Goal: Information Seeking & Learning: Learn about a topic

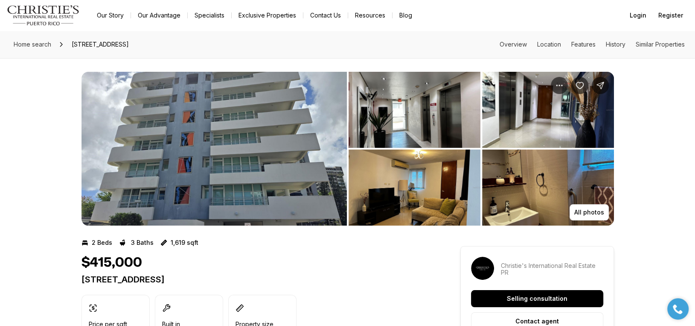
click at [298, 150] on img "View image gallery" at bounding box center [214, 149] width 265 height 154
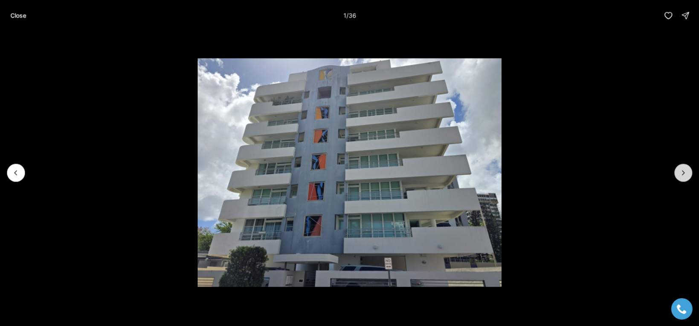
click at [685, 175] on icon "Next slide" at bounding box center [683, 172] width 9 height 9
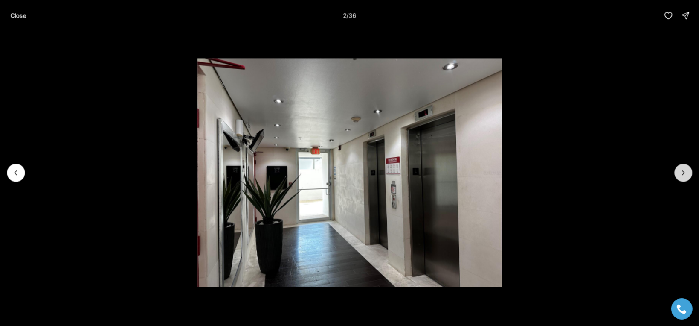
click at [685, 175] on icon "Next slide" at bounding box center [683, 172] width 9 height 9
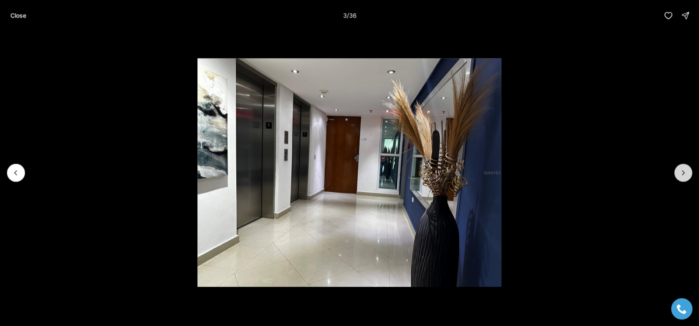
click at [678, 177] on button "Next slide" at bounding box center [684, 172] width 18 height 18
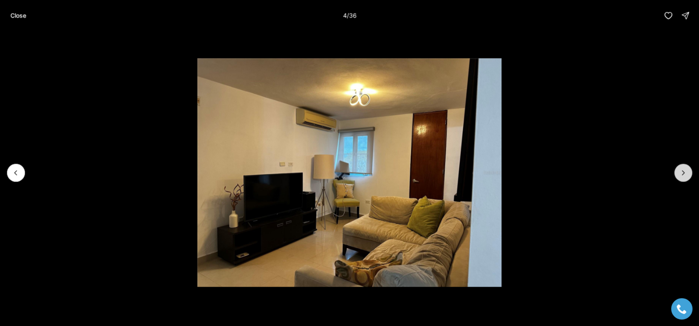
click at [680, 172] on icon "Next slide" at bounding box center [683, 172] width 9 height 9
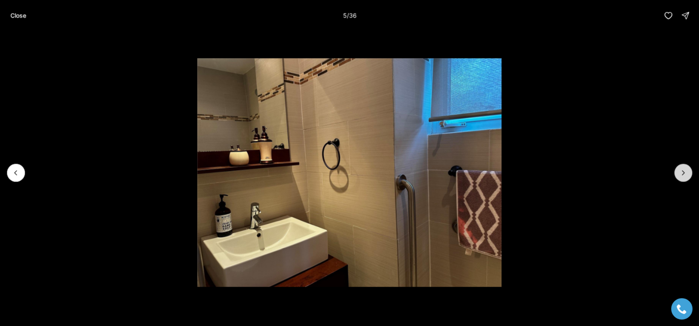
click at [683, 170] on icon "Next slide" at bounding box center [684, 172] width 2 height 4
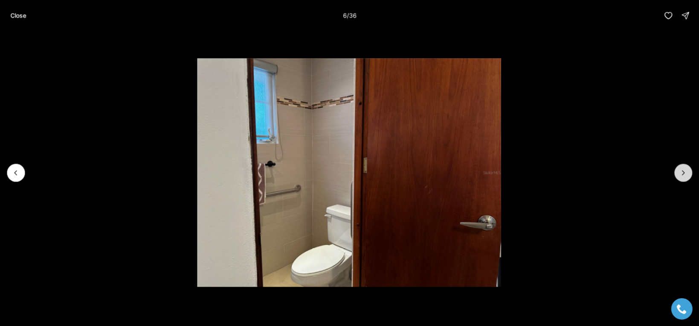
click at [683, 172] on icon "Next slide" at bounding box center [683, 172] width 9 height 9
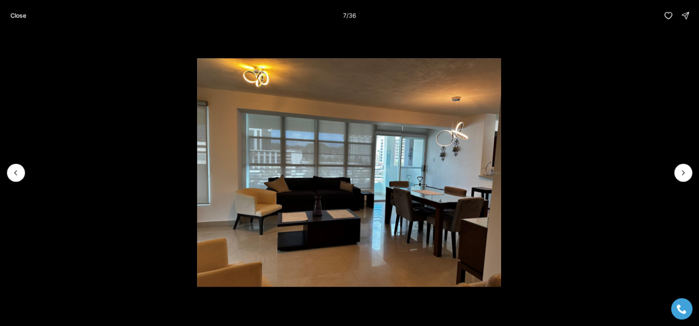
click at [674, 169] on li "7 of 36" at bounding box center [349, 172] width 699 height 283
click at [686, 175] on icon "Next slide" at bounding box center [683, 172] width 9 height 9
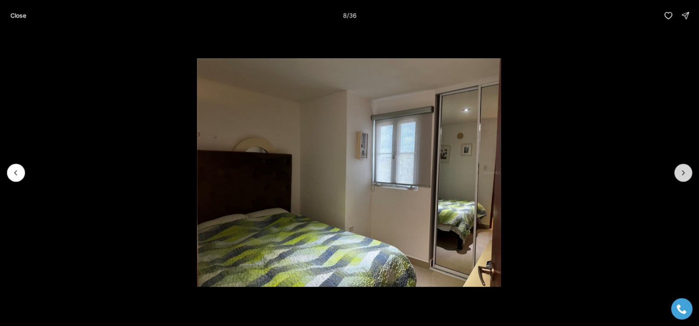
click at [679, 171] on button "Next slide" at bounding box center [684, 172] width 18 height 18
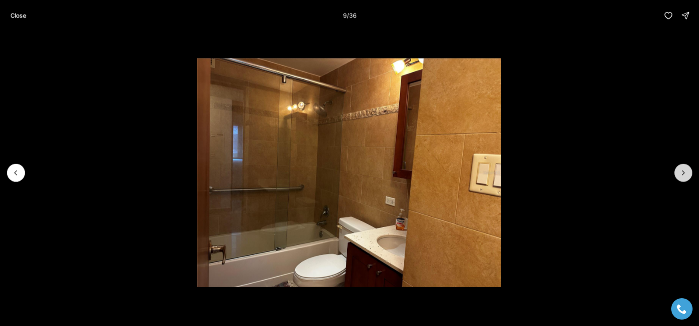
click at [681, 175] on icon "Next slide" at bounding box center [683, 172] width 9 height 9
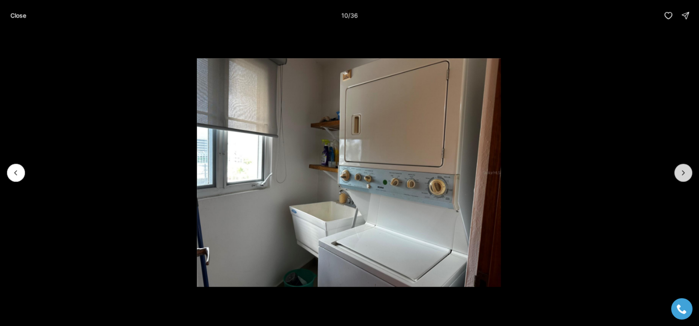
click at [681, 172] on icon "Next slide" at bounding box center [683, 172] width 9 height 9
click at [687, 175] on icon "Next slide" at bounding box center [683, 172] width 9 height 9
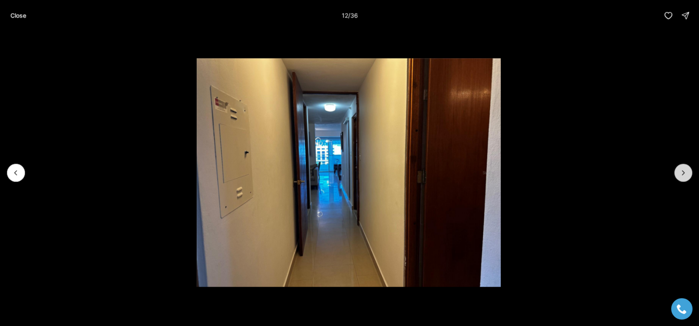
click at [681, 173] on icon "Next slide" at bounding box center [683, 172] width 9 height 9
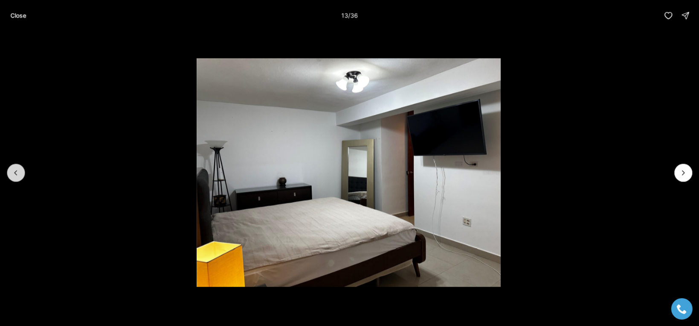
drag, startPoint x: 21, startPoint y: 173, endPoint x: 157, endPoint y: 181, distance: 136.4
click at [22, 173] on button "Previous slide" at bounding box center [16, 172] width 18 height 18
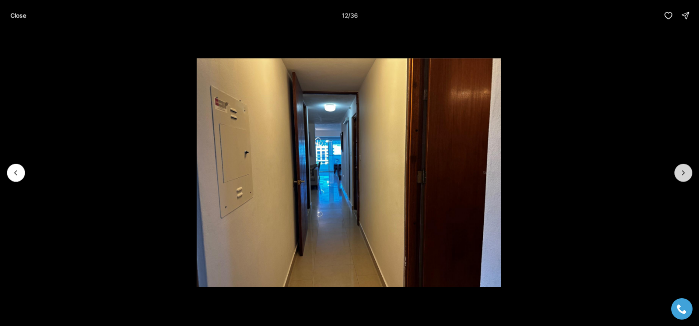
click at [680, 171] on icon "Next slide" at bounding box center [683, 172] width 9 height 9
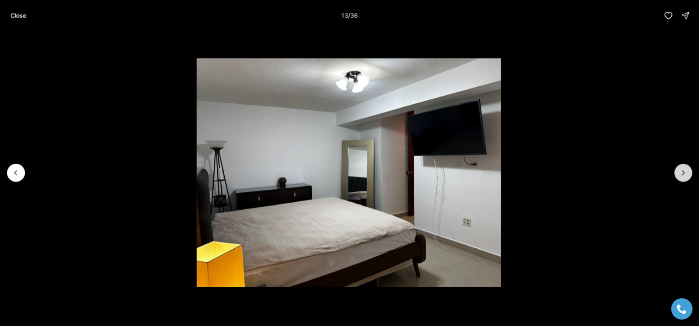
click at [685, 170] on icon "Next slide" at bounding box center [683, 172] width 9 height 9
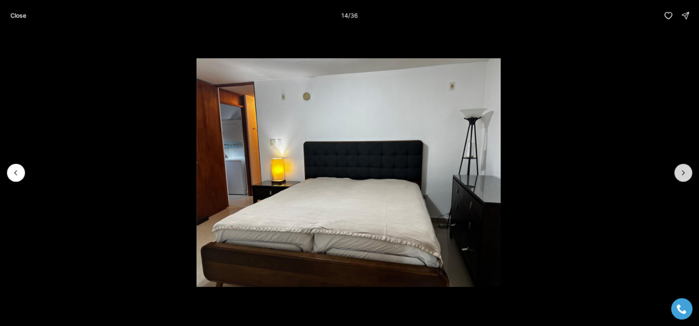
click at [686, 175] on icon "Next slide" at bounding box center [683, 172] width 9 height 9
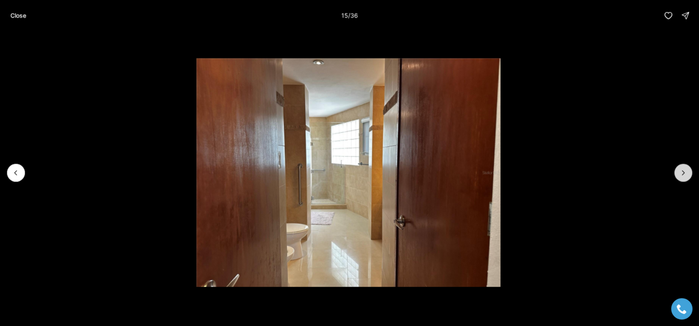
click at [681, 175] on icon "Next slide" at bounding box center [683, 172] width 9 height 9
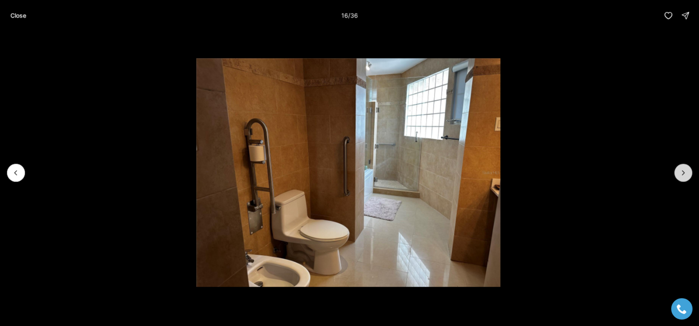
click at [686, 170] on icon "Next slide" at bounding box center [683, 172] width 9 height 9
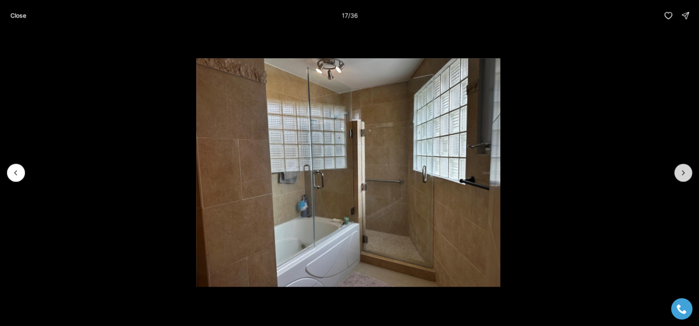
click at [685, 171] on icon "Next slide" at bounding box center [683, 172] width 9 height 9
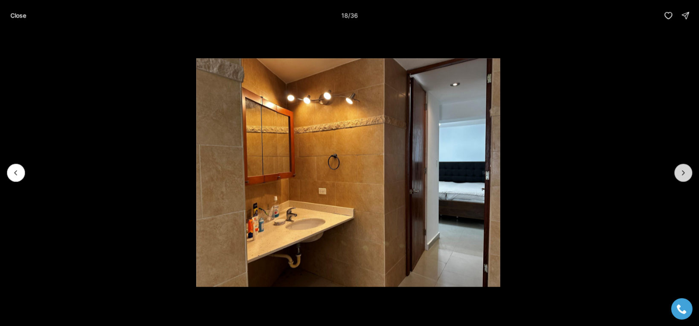
click at [680, 174] on icon "Next slide" at bounding box center [683, 172] width 9 height 9
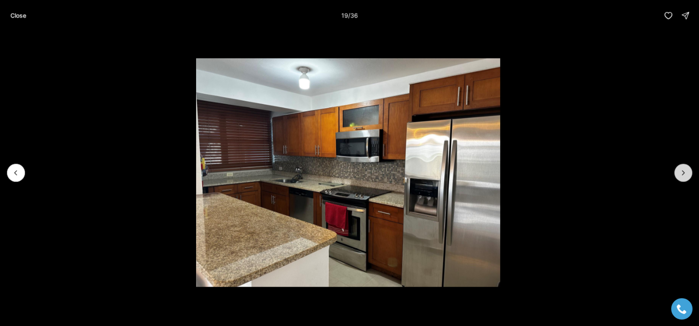
click at [679, 174] on button "Next slide" at bounding box center [684, 172] width 18 height 18
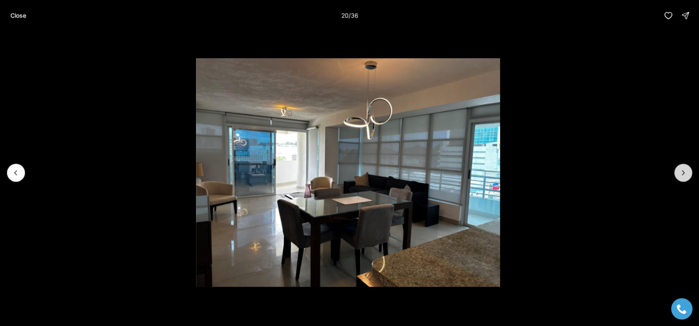
click at [679, 172] on button "Next slide" at bounding box center [684, 172] width 18 height 18
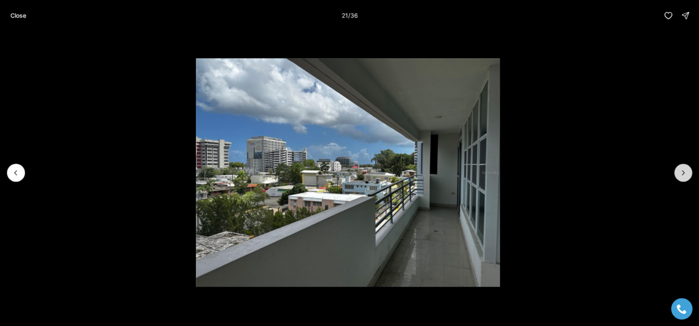
click at [686, 169] on icon "Next slide" at bounding box center [683, 172] width 9 height 9
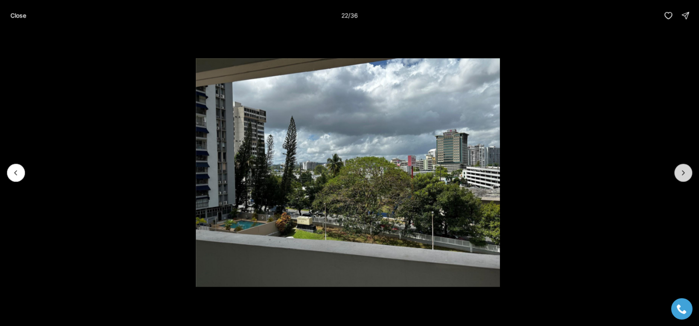
click at [684, 173] on icon "Next slide" at bounding box center [683, 172] width 9 height 9
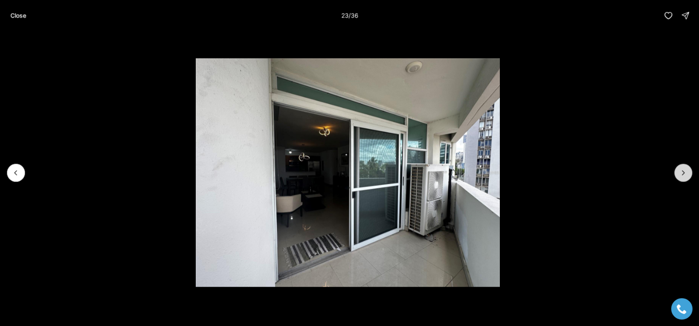
click at [679, 174] on button "Next slide" at bounding box center [684, 172] width 18 height 18
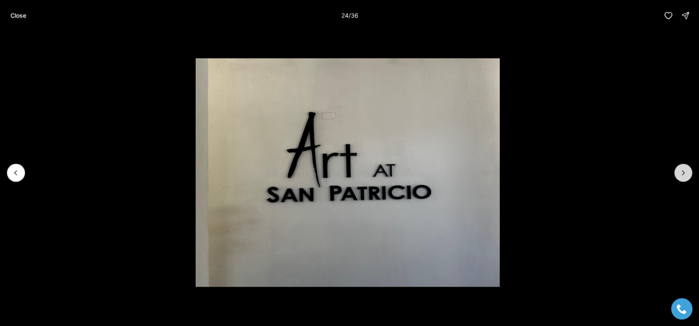
click at [679, 174] on button "Next slide" at bounding box center [684, 172] width 18 height 18
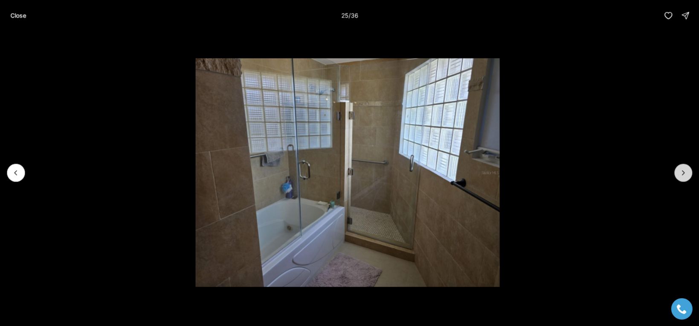
click at [679, 174] on button "Next slide" at bounding box center [684, 172] width 18 height 18
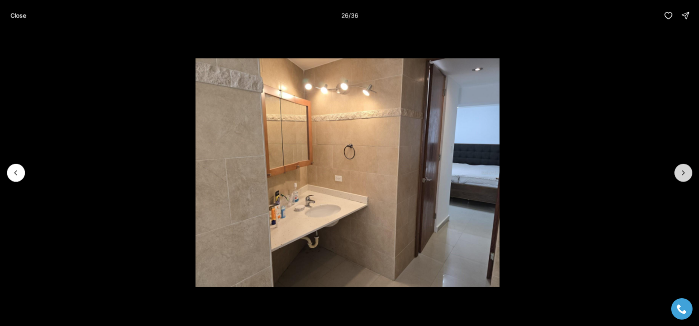
click at [679, 174] on button "Next slide" at bounding box center [684, 172] width 18 height 18
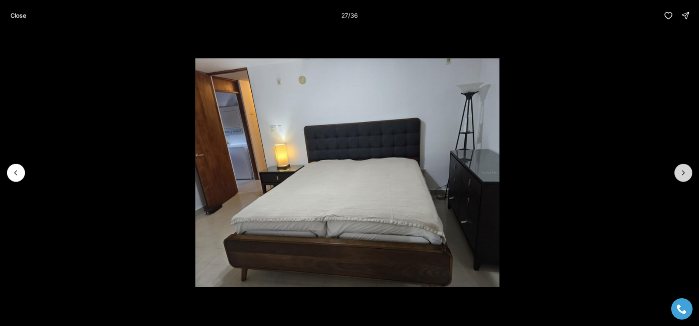
click at [679, 174] on button "Next slide" at bounding box center [684, 172] width 18 height 18
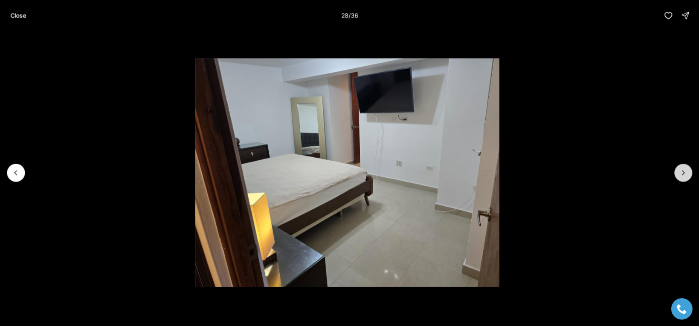
click at [679, 174] on button "Next slide" at bounding box center [684, 172] width 18 height 18
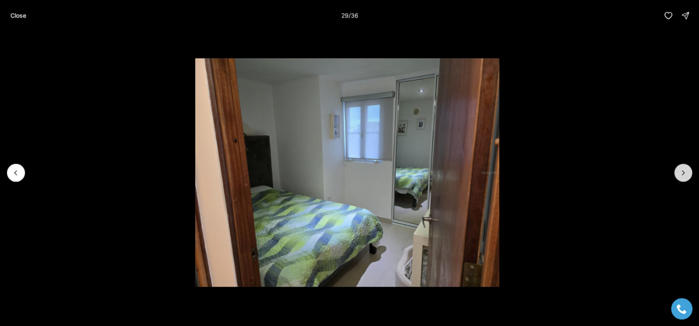
click at [679, 174] on button "Next slide" at bounding box center [684, 172] width 18 height 18
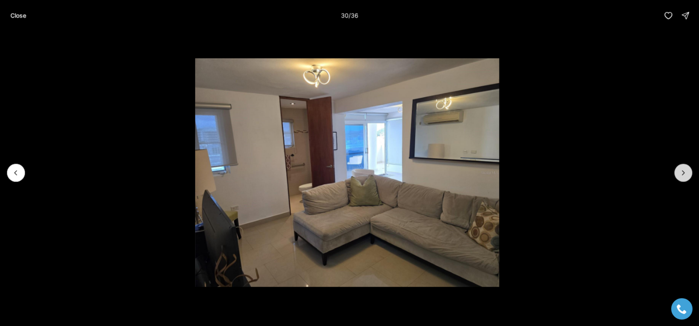
click at [679, 174] on button "Next slide" at bounding box center [684, 172] width 18 height 18
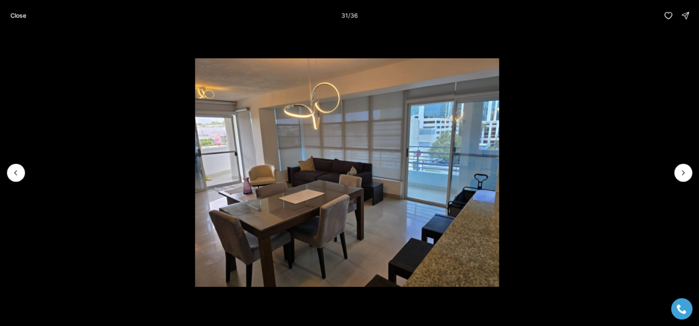
click at [7, 178] on li "31 of 36" at bounding box center [346, 172] width 699 height 283
click at [12, 169] on icon "Previous slide" at bounding box center [16, 172] width 9 height 9
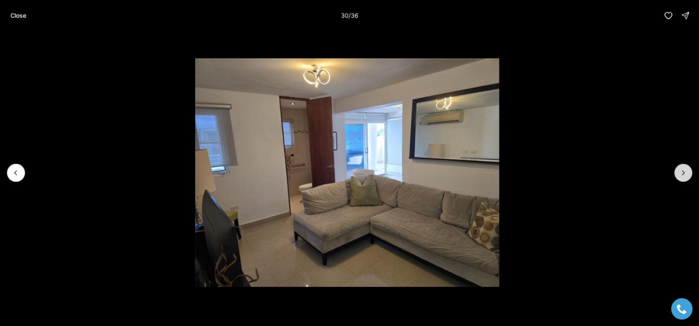
click at [680, 175] on icon "Next slide" at bounding box center [683, 172] width 9 height 9
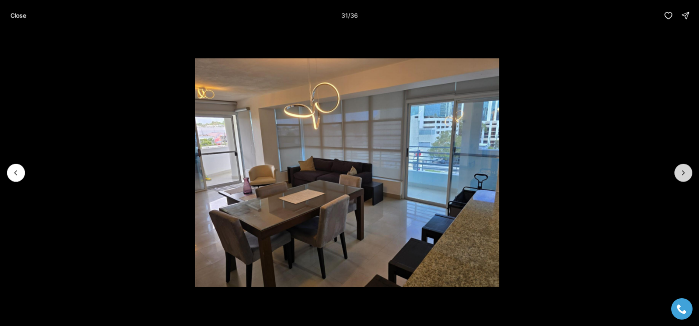
click at [687, 174] on icon "Next slide" at bounding box center [683, 172] width 9 height 9
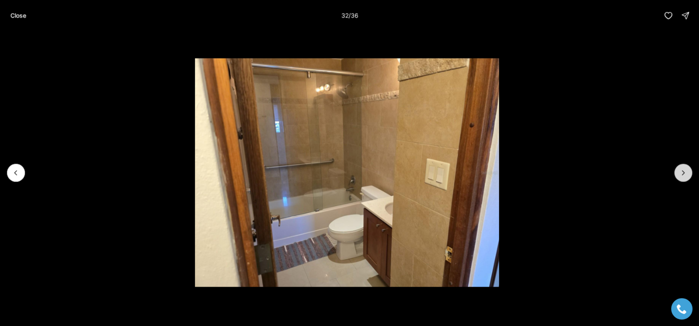
click at [685, 174] on icon "Next slide" at bounding box center [683, 172] width 9 height 9
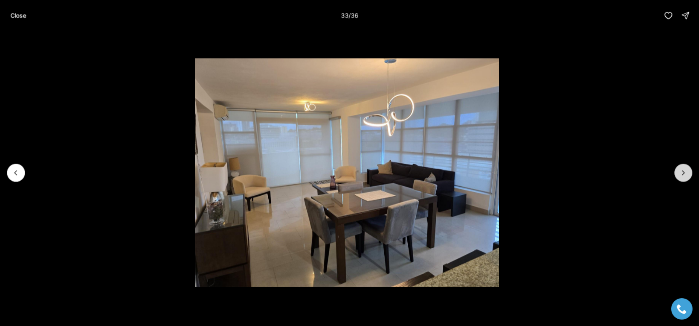
click at [685, 174] on icon "Next slide" at bounding box center [683, 172] width 9 height 9
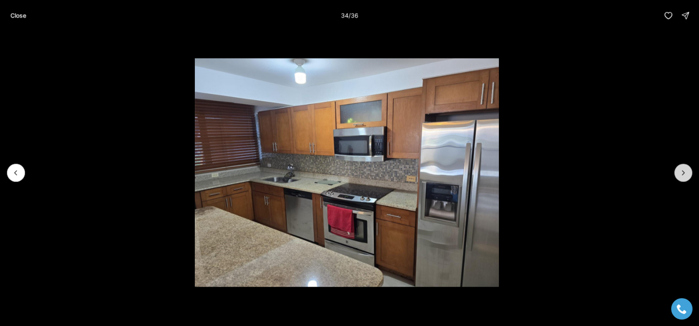
click at [685, 174] on icon "Next slide" at bounding box center [683, 172] width 9 height 9
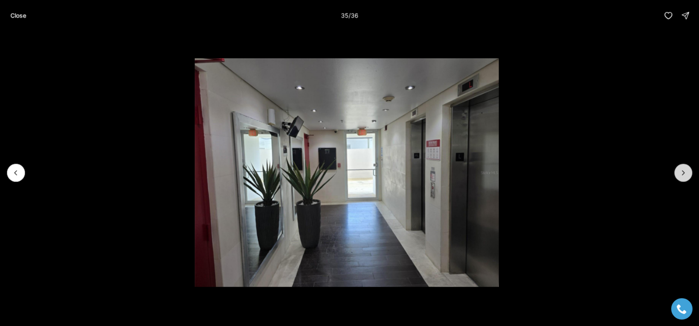
click at [685, 174] on icon "Next slide" at bounding box center [683, 172] width 9 height 9
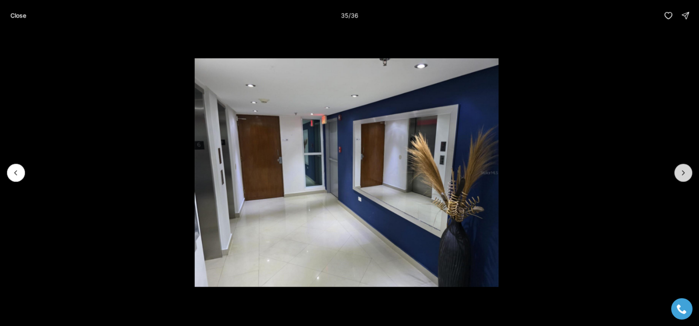
click at [685, 174] on div at bounding box center [684, 172] width 18 height 18
click at [19, 15] on p "Close" at bounding box center [18, 15] width 16 height 7
